Goal: Complete application form

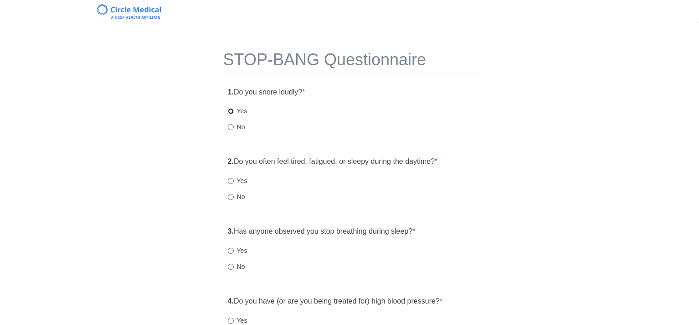
click at [230, 110] on input "Yes" at bounding box center [231, 111] width 6 height 6
radio input "true"
click at [230, 181] on input "Yes" at bounding box center [231, 181] width 6 height 6
radio input "true"
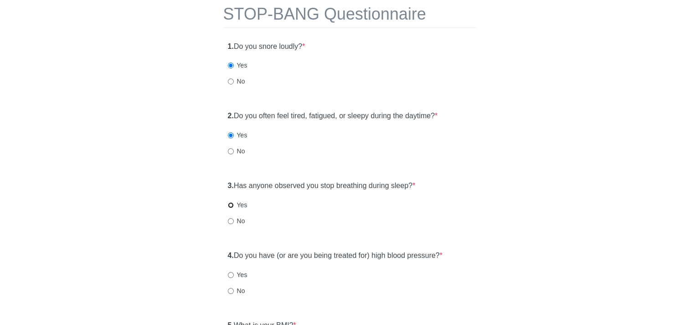
click at [230, 202] on input "Yes" at bounding box center [231, 205] width 6 height 6
radio input "true"
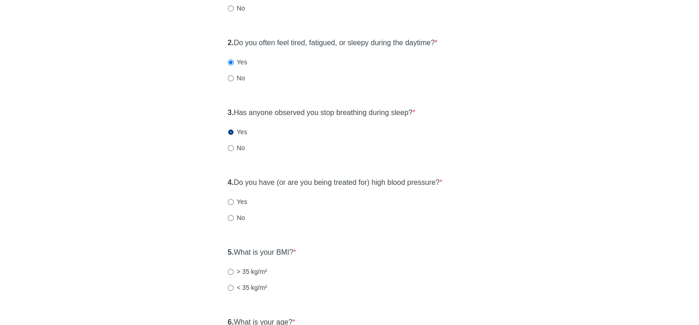
scroll to position [137, 0]
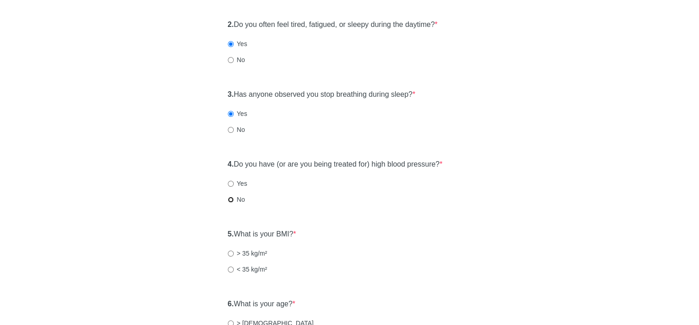
click at [229, 199] on input "No" at bounding box center [231, 199] width 6 height 6
radio input "true"
click at [229, 253] on input "> 35 kg/m²" at bounding box center [231, 253] width 6 height 6
radio input "true"
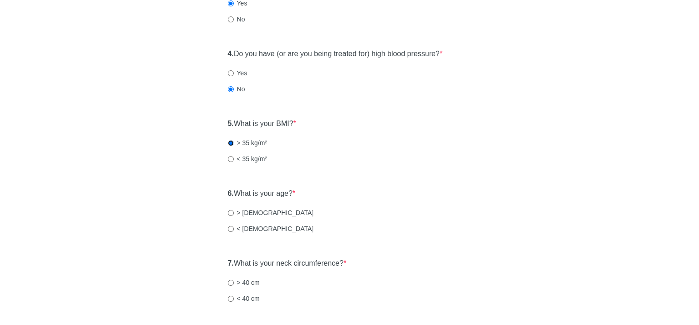
scroll to position [273, 0]
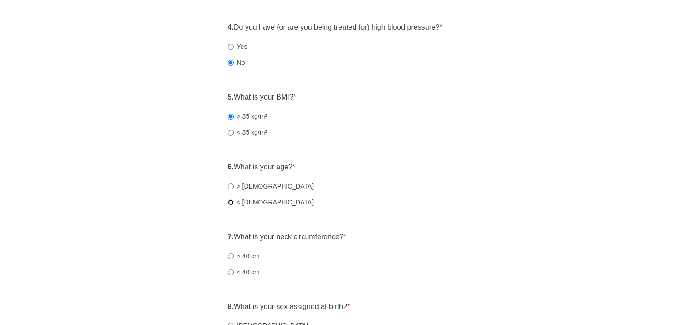
click at [228, 201] on input "< [DEMOGRAPHIC_DATA]" at bounding box center [231, 202] width 6 height 6
radio input "true"
click at [230, 271] on input "< 40 cm" at bounding box center [231, 272] width 6 height 6
radio input "true"
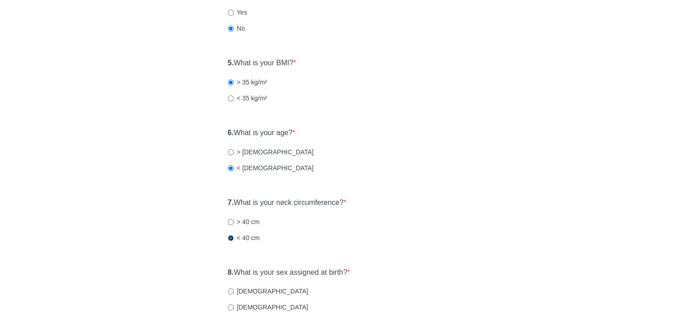
scroll to position [391, 0]
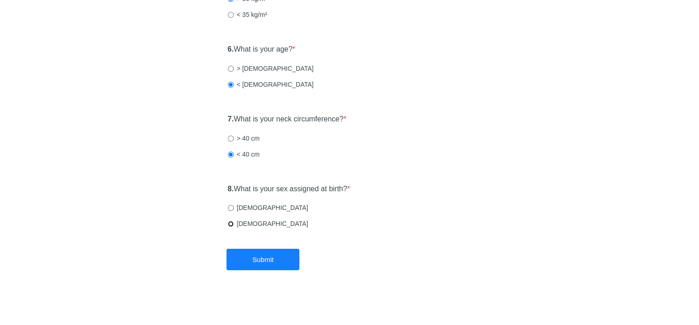
click at [229, 224] on input "[DEMOGRAPHIC_DATA]" at bounding box center [231, 224] width 6 height 6
radio input "true"
click at [256, 260] on button "Submit" at bounding box center [263, 258] width 73 height 21
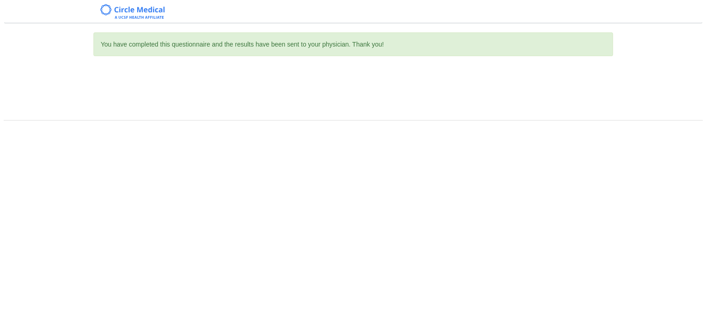
scroll to position [0, 0]
